Goal: Information Seeking & Learning: Find contact information

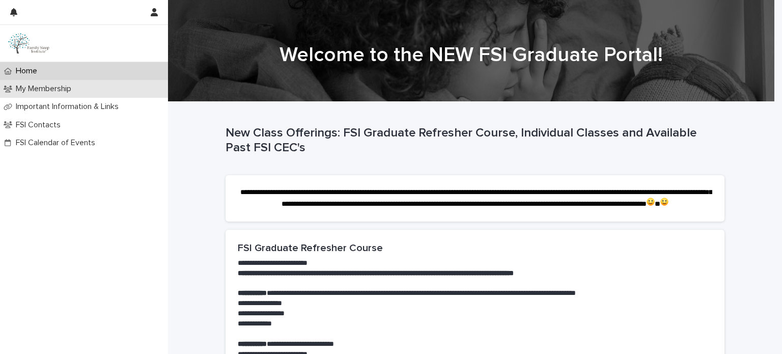
click at [50, 85] on p "My Membership" at bounding box center [46, 89] width 68 height 10
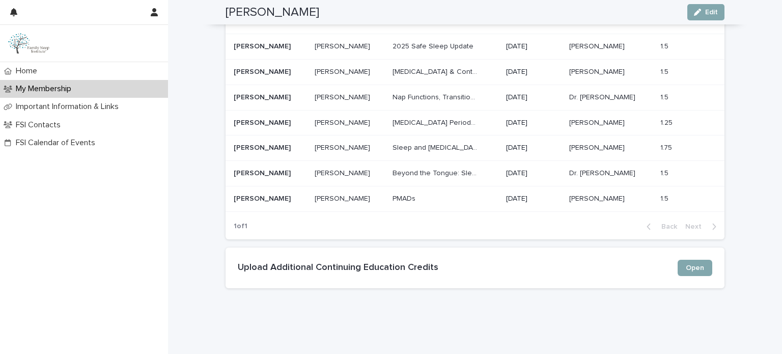
scroll to position [839, 0]
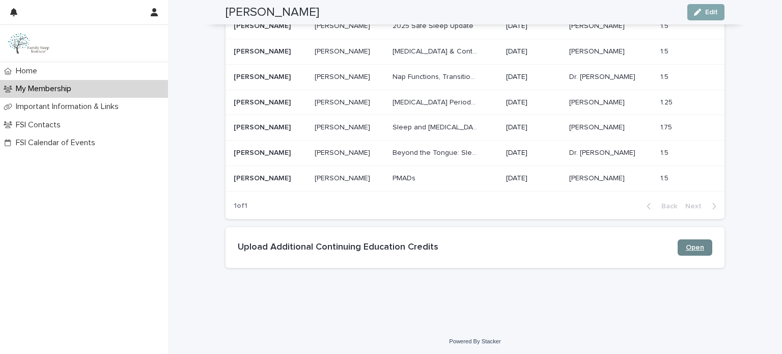
click at [689, 244] on span "Open" at bounding box center [694, 247] width 18 height 7
click at [693, 244] on span "Open" at bounding box center [694, 247] width 18 height 7
click at [688, 244] on span "Open" at bounding box center [694, 247] width 18 height 7
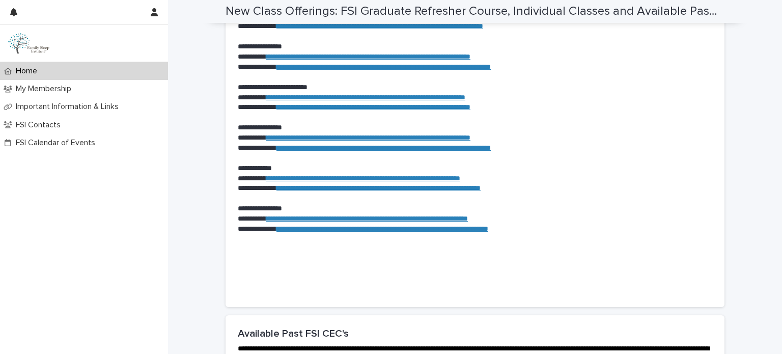
scroll to position [875, 0]
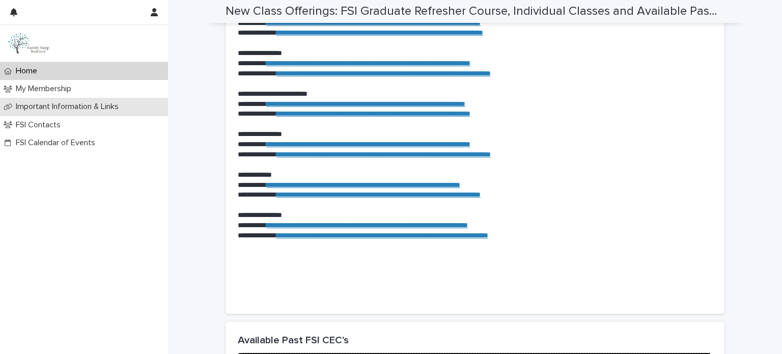
click at [39, 98] on div "Important Information & Links" at bounding box center [84, 107] width 168 height 18
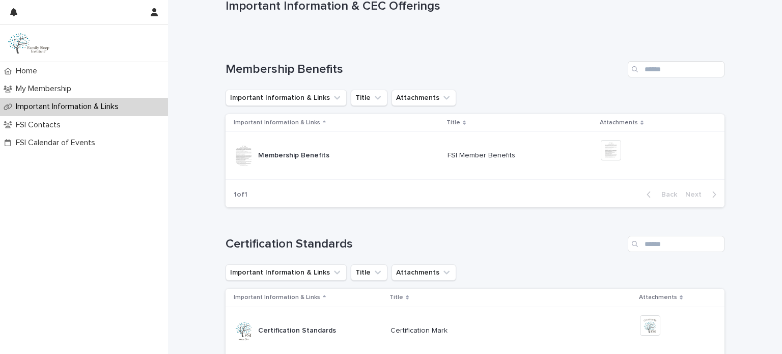
scroll to position [238, 0]
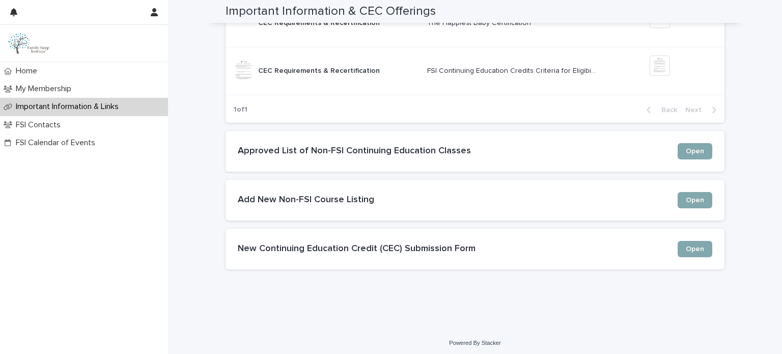
scroll to position [863, 0]
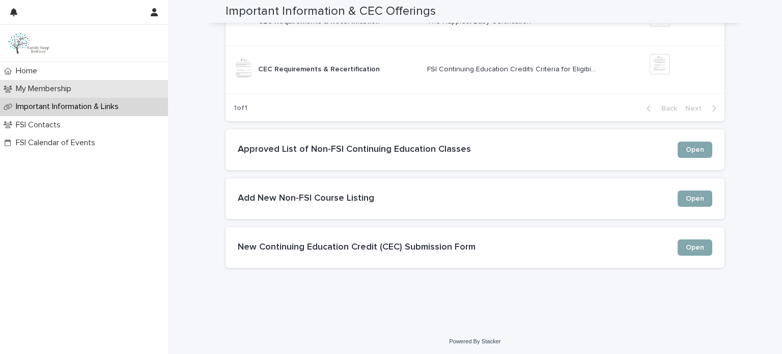
click at [70, 85] on p "My Membership" at bounding box center [46, 89] width 68 height 10
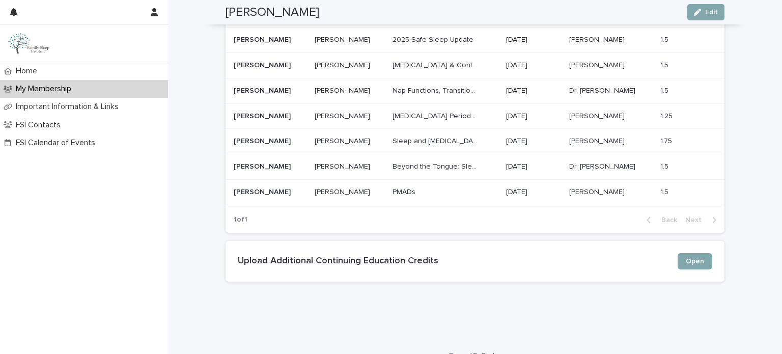
scroll to position [839, 0]
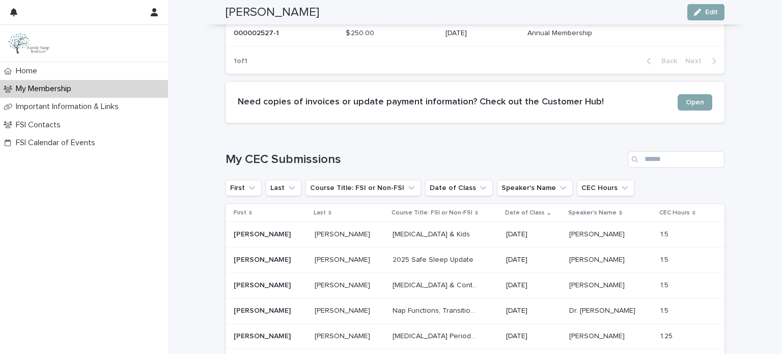
click at [738, 194] on div "Loading... Saving… Loading... Saving… [PERSON_NAME] Edit KO [PERSON_NAME] Edit …" at bounding box center [475, 29] width 614 height 1064
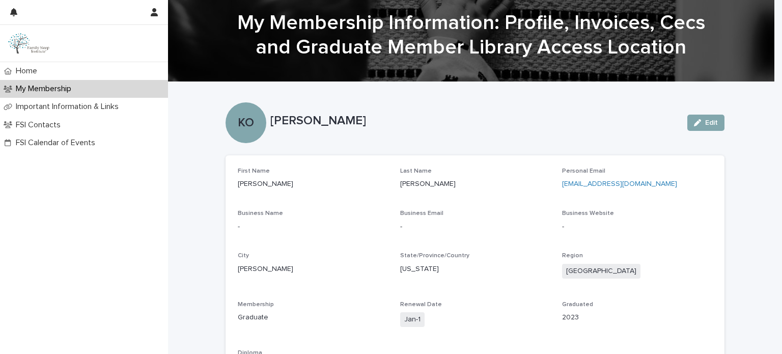
scroll to position [0, 0]
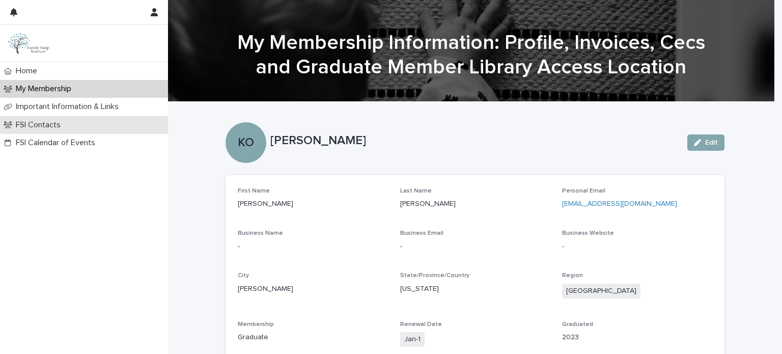
click at [38, 124] on p "FSI Contacts" at bounding box center [40, 125] width 57 height 10
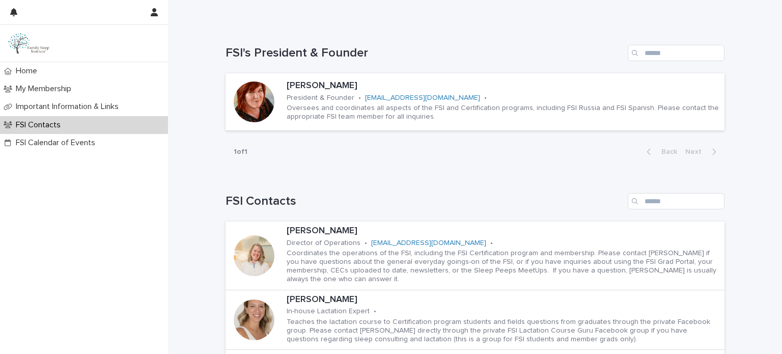
scroll to position [153, 0]
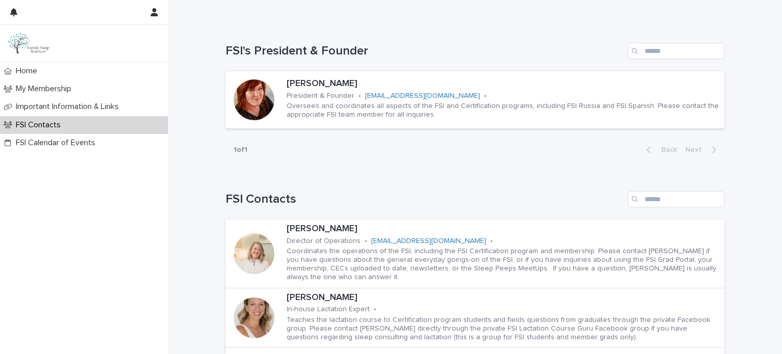
click at [54, 123] on p "FSI Contacts" at bounding box center [40, 125] width 57 height 10
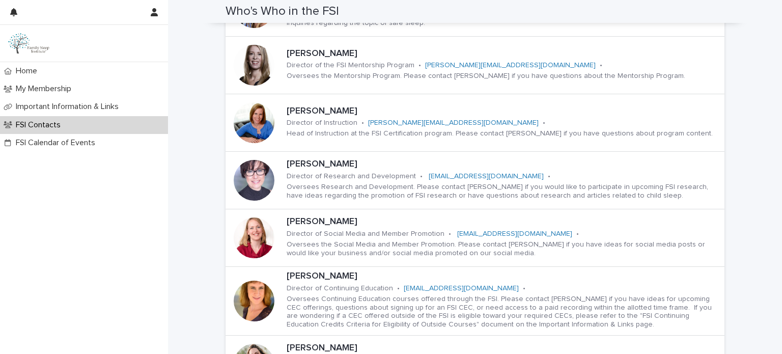
scroll to position [538, 0]
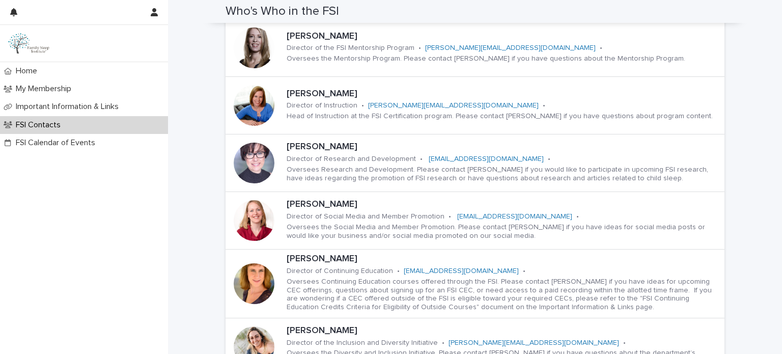
click at [54, 123] on p "FSI Contacts" at bounding box center [40, 125] width 57 height 10
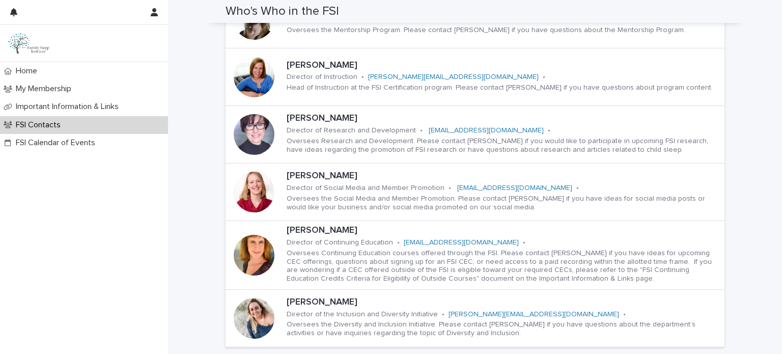
scroll to position [568, 0]
click at [54, 123] on p "FSI Contacts" at bounding box center [40, 125] width 57 height 10
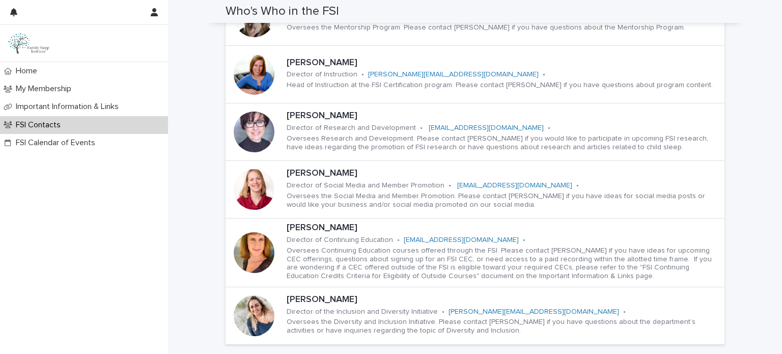
scroll to position [570, 0]
click at [54, 123] on p "FSI Contacts" at bounding box center [40, 125] width 57 height 10
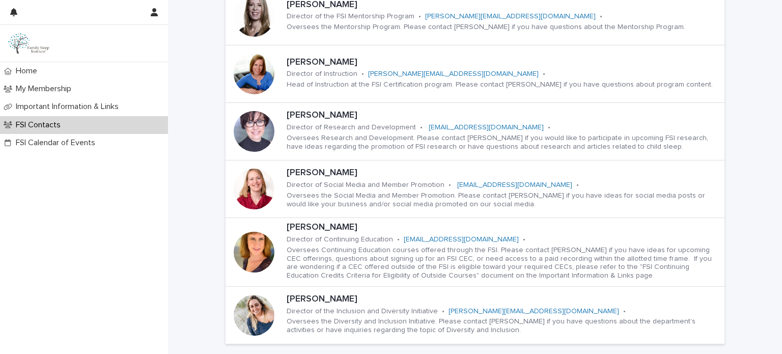
scroll to position [0, 0]
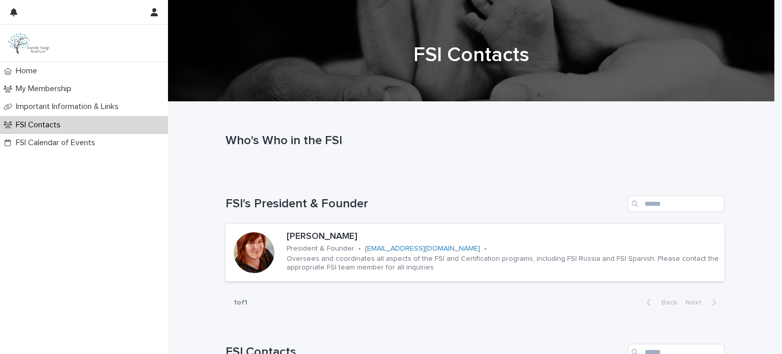
click at [54, 123] on p "FSI Contacts" at bounding box center [40, 125] width 57 height 10
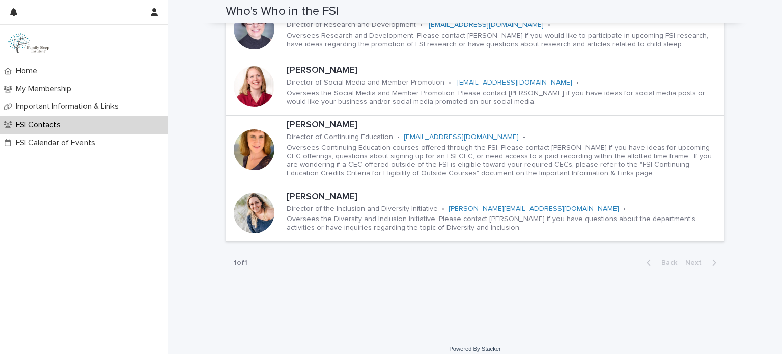
scroll to position [674, 0]
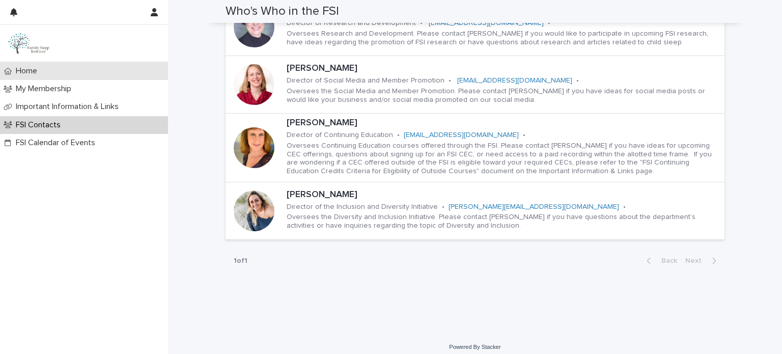
click at [26, 69] on p "Home" at bounding box center [29, 71] width 34 height 10
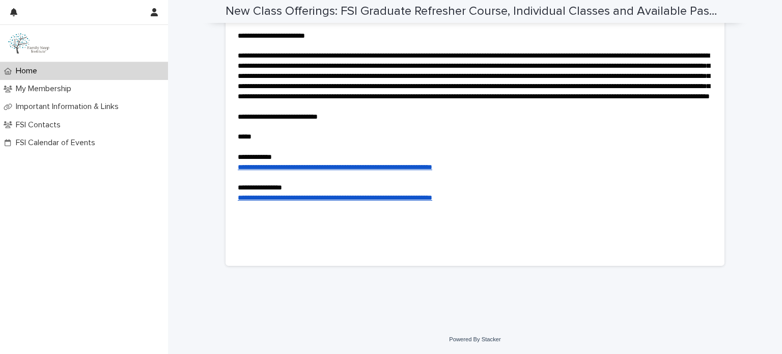
scroll to position [3530, 0]
click at [64, 107] on p "Important Information & Links" at bounding box center [69, 107] width 115 height 10
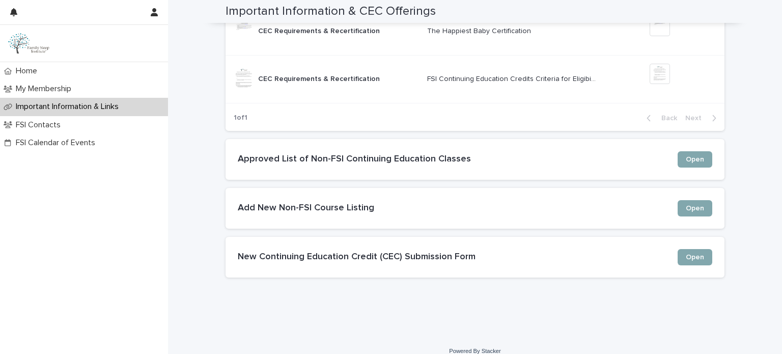
scroll to position [863, 0]
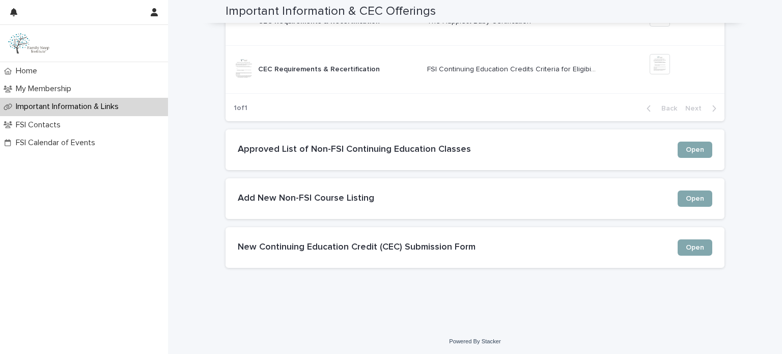
drag, startPoint x: 778, startPoint y: 4, endPoint x: 753, endPoint y: 58, distance: 59.7
